Goal: Transaction & Acquisition: Download file/media

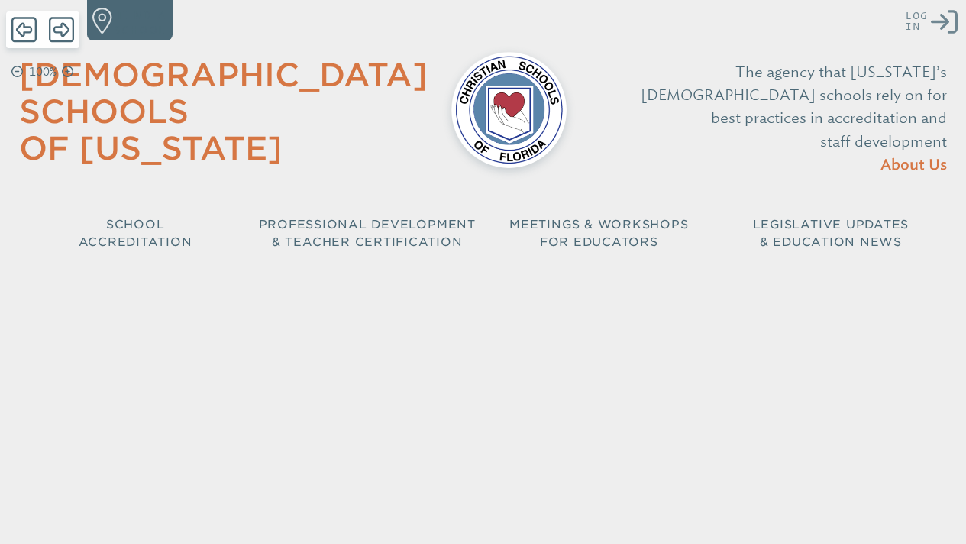
click at [938, 21] on icon "Log in or Create Account" at bounding box center [944, 21] width 26 height 26
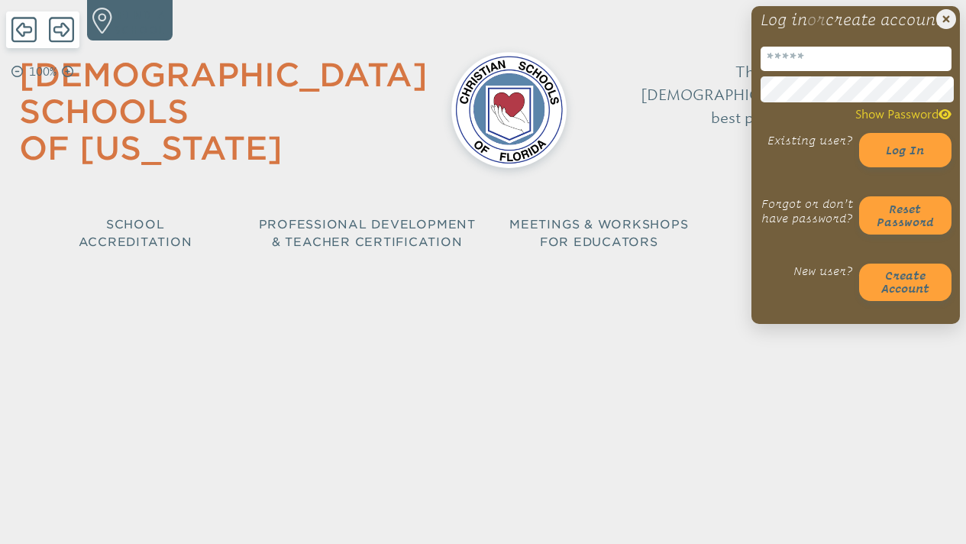
click at [859, 71] on input "email" at bounding box center [856, 59] width 191 height 24
click at [914, 168] on button "Log in" at bounding box center [905, 150] width 92 height 35
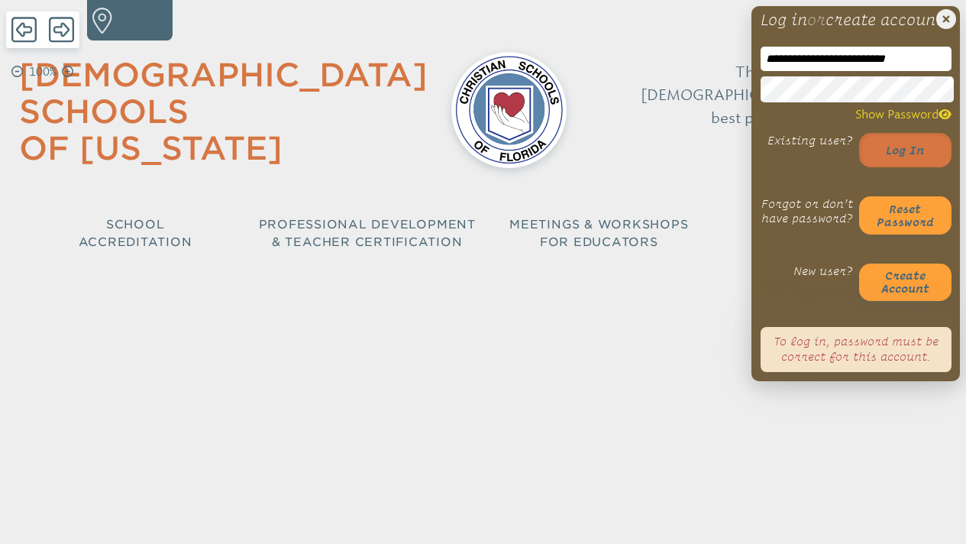
click at [901, 167] on button "Log in" at bounding box center [905, 150] width 92 height 35
type input "**********"
click at [902, 163] on button "Log in" at bounding box center [905, 150] width 92 height 35
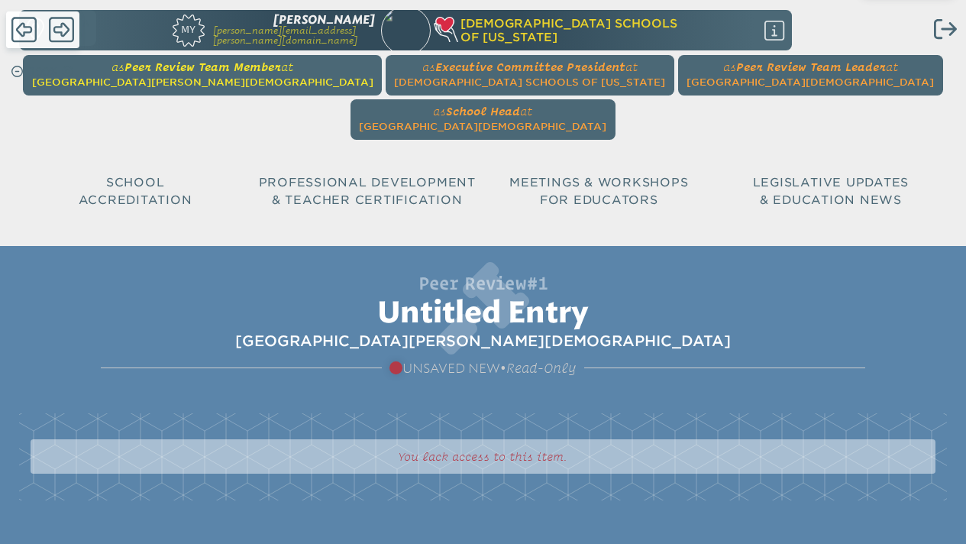
click at [125, 73] on span "Peer Review Team Member" at bounding box center [203, 67] width 157 height 14
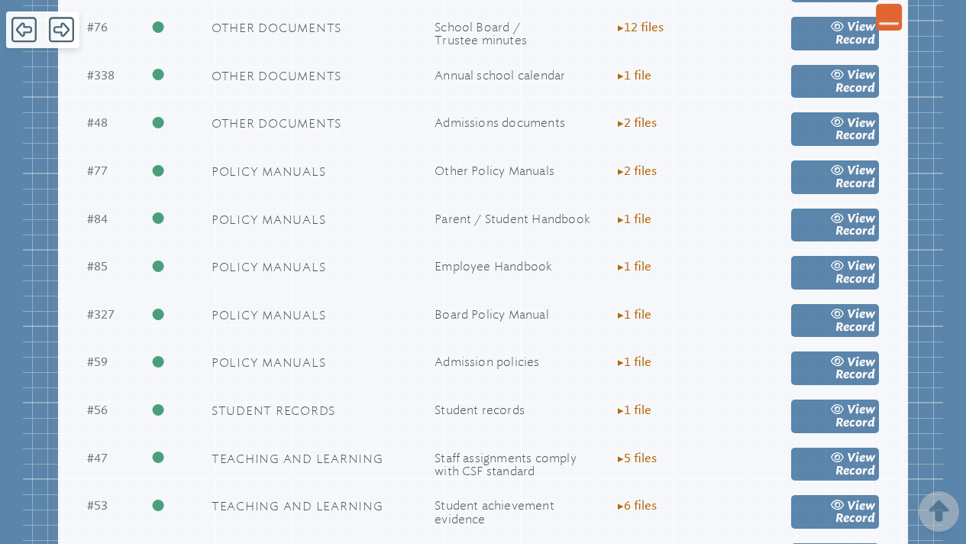
scroll to position [3483, 0]
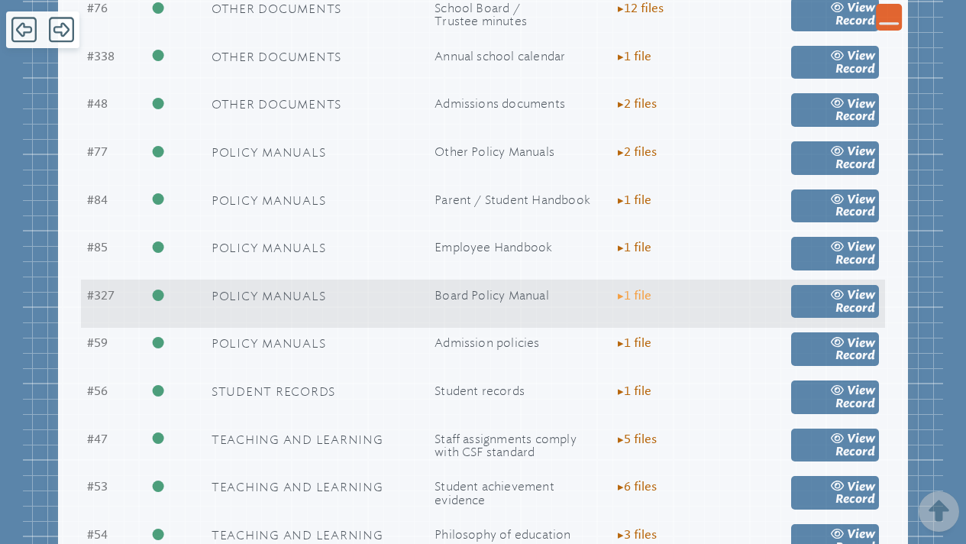
click at [628, 296] on span "▸ 1 file" at bounding box center [635, 295] width 34 height 13
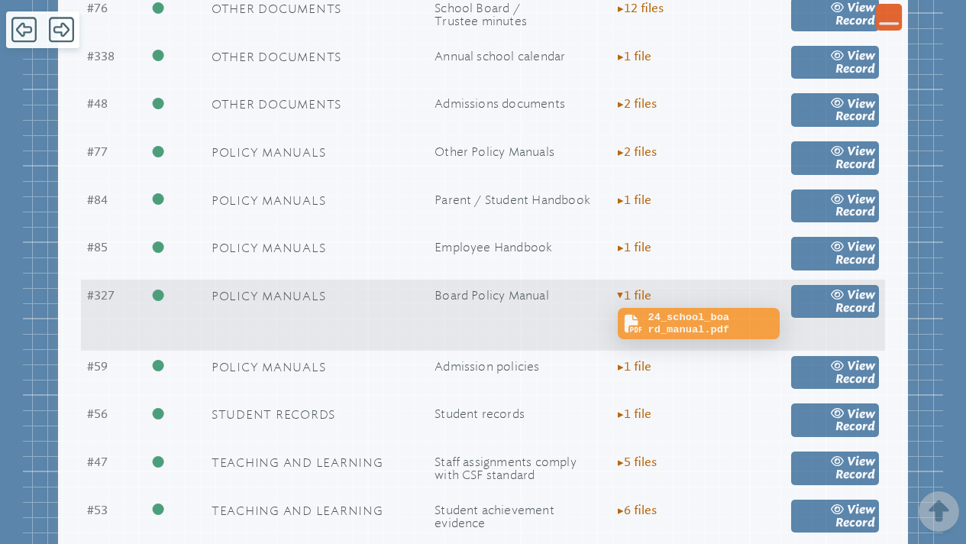
click at [661, 321] on span "24_school_board_manual.pdf" at bounding box center [713, 324] width 128 height 24
